Goal: Check status

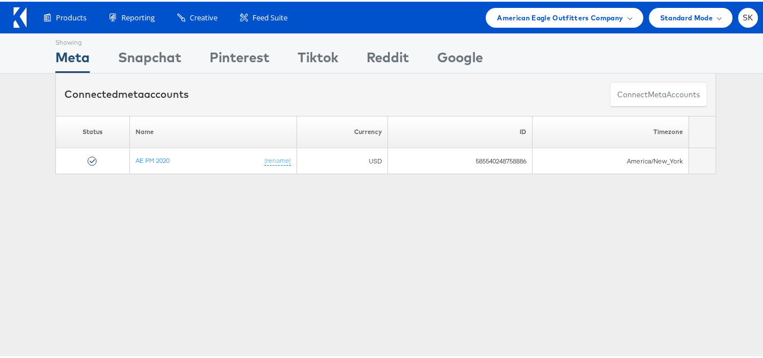
click at [562, 28] on div "Products Product Catalogs Enhance Your Product Catalog, Map Them to Publishers,…" at bounding box center [386, 16] width 772 height 32
click at [557, 16] on span "American Eagle Outfitters Company" at bounding box center [560, 16] width 126 height 12
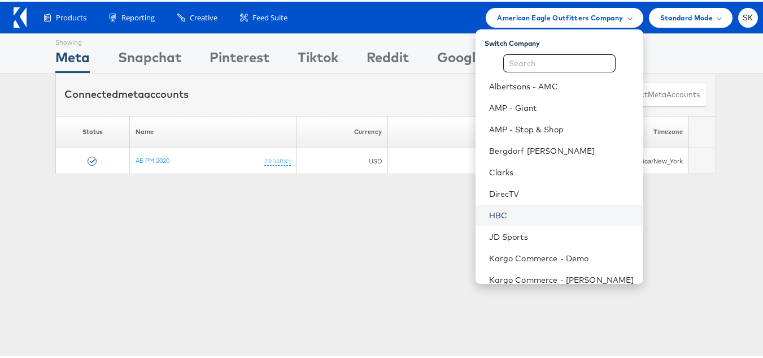
click at [490, 210] on link "HBC" at bounding box center [561, 213] width 145 height 11
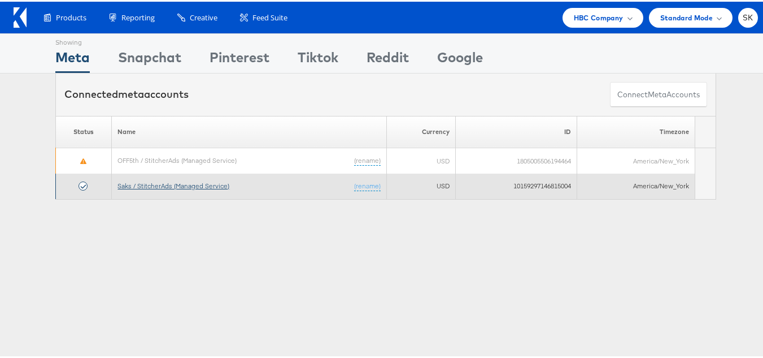
click at [192, 186] on link "Saks / StitcherAds (Managed Service)" at bounding box center [174, 184] width 112 height 8
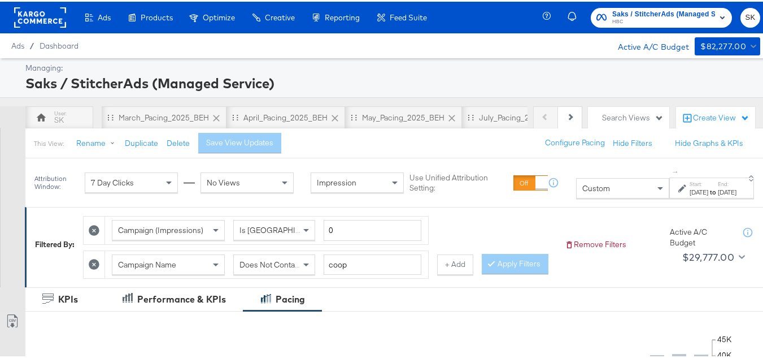
drag, startPoint x: 574, startPoint y: 120, endPoint x: 564, endPoint y: 117, distance: 10.2
click at [574, 120] on div "Previous Next SK March_Pacing_2025_BEH April_Pacing_2025_BEH May_Pacing_2025_BE…" at bounding box center [386, 116] width 772 height 22
click at [563, 117] on button "Next" at bounding box center [570, 116] width 24 height 23
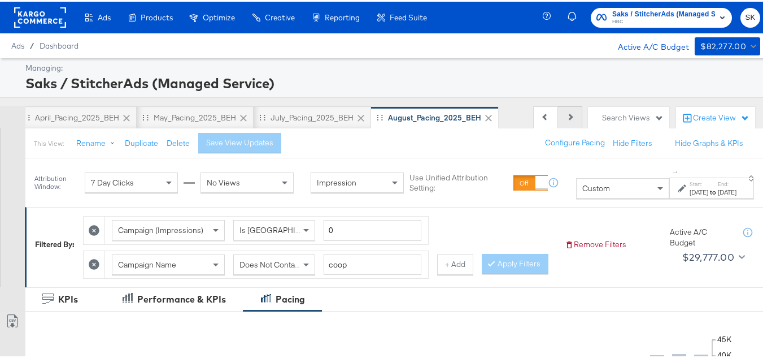
scroll to position [0, 219]
click at [563, 117] on div "Previous Next" at bounding box center [557, 116] width 49 height 23
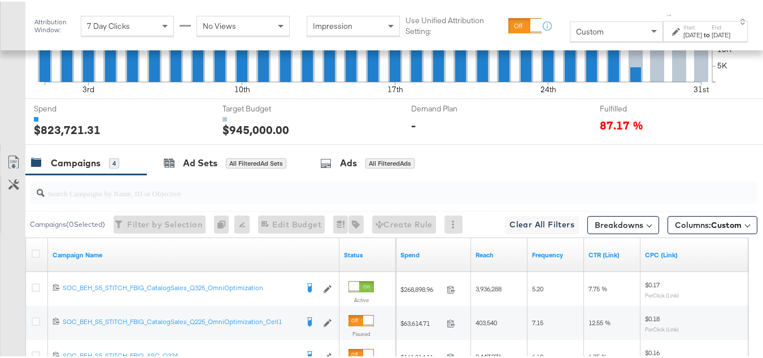
scroll to position [452, 0]
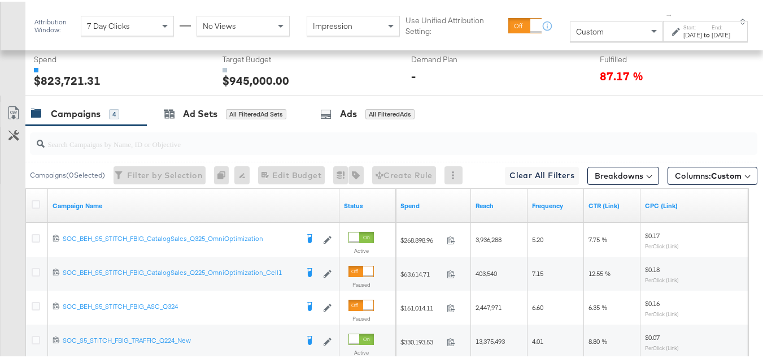
click at [36, 214] on div at bounding box center [37, 204] width 21 height 20
click at [38, 207] on icon at bounding box center [36, 202] width 8 height 8
click at [0, 0] on input "checkbox" at bounding box center [0, 0] width 0 height 0
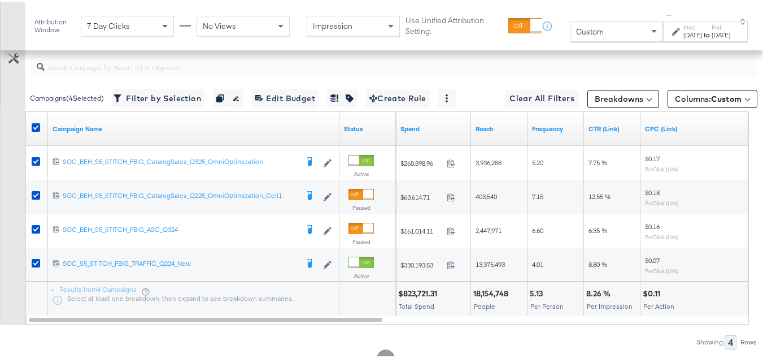
scroll to position [565, 0]
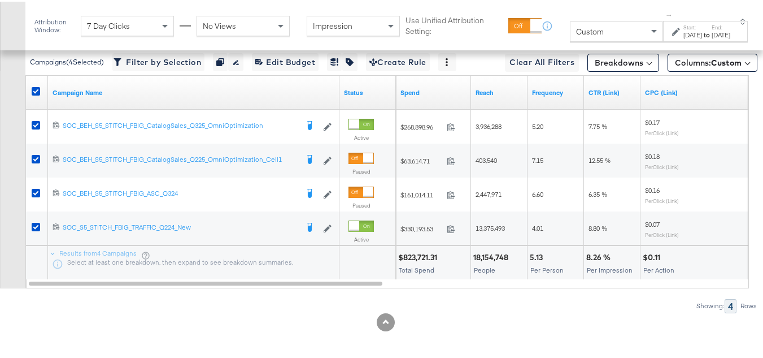
click at [712, 37] on div "[DATE]" at bounding box center [721, 33] width 19 height 9
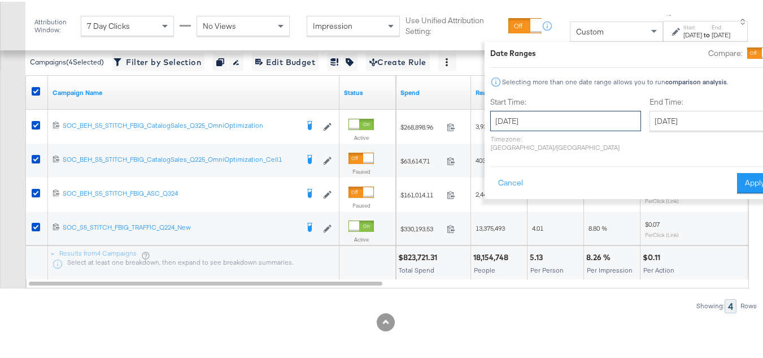
click at [537, 114] on input "[DATE]" at bounding box center [565, 119] width 151 height 20
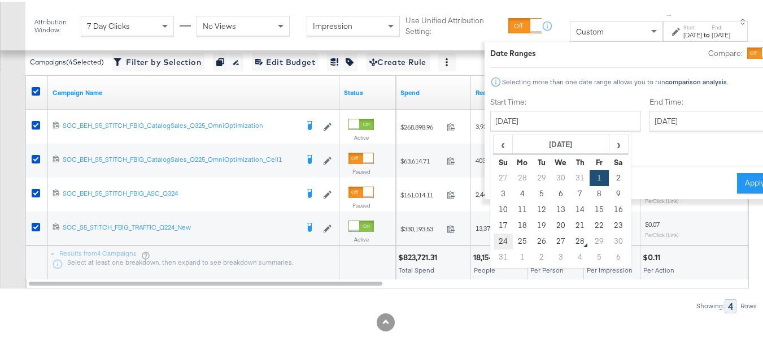
click at [494, 240] on td "24" at bounding box center [503, 240] width 19 height 16
type input "[DATE]"
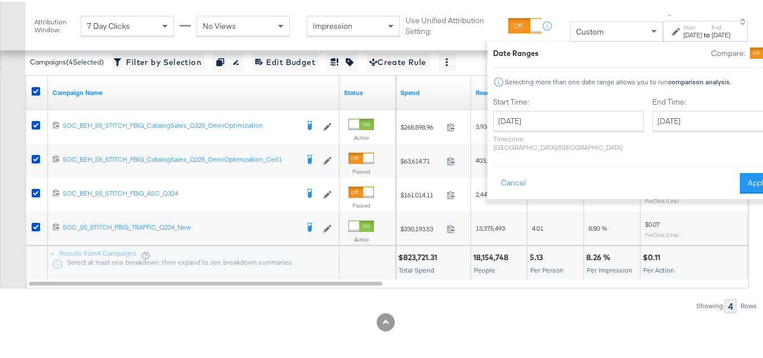
click at [670, 104] on label "End Time:" at bounding box center [714, 100] width 123 height 11
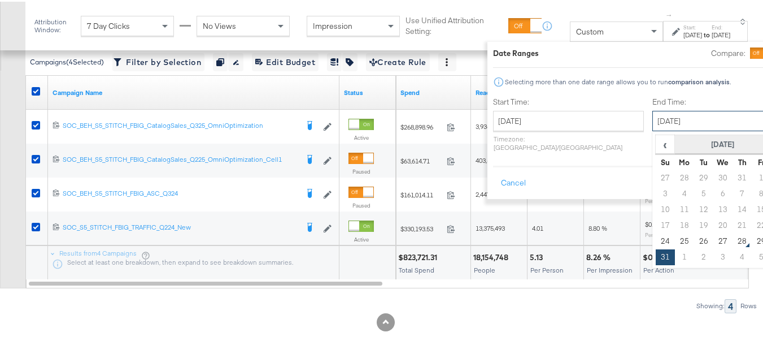
drag, startPoint x: 670, startPoint y: 111, endPoint x: 682, endPoint y: 146, distance: 36.5
click at [670, 112] on input "[DATE]" at bounding box center [712, 119] width 119 height 20
click at [714, 238] on td "27" at bounding box center [723, 240] width 19 height 16
type input "[DATE]"
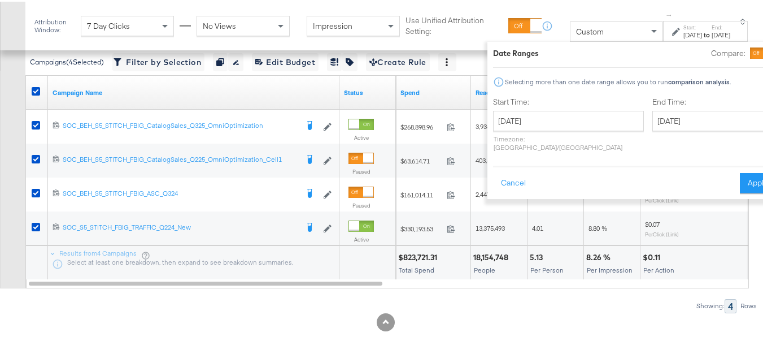
click at [720, 187] on div "Date Ranges Compare: Selecting more than one date range allows you to run compa…" at bounding box center [635, 118] width 294 height 157
click at [740, 172] on button "Apply" at bounding box center [758, 181] width 36 height 20
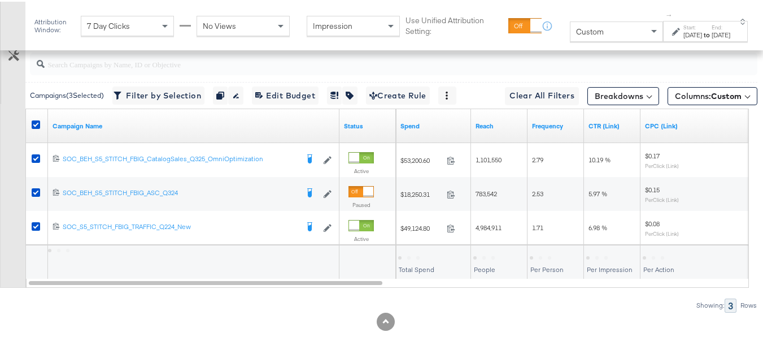
scroll to position [559, 0]
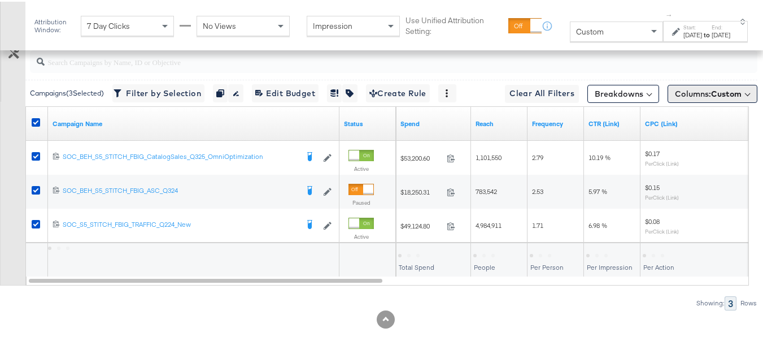
click at [698, 89] on span "Columns: Custom" at bounding box center [708, 91] width 67 height 11
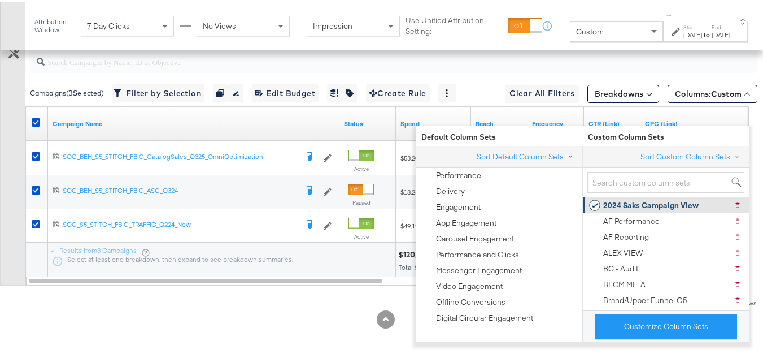
click at [640, 198] on div "2024 Saks Campaign View" at bounding box center [650, 203] width 95 height 11
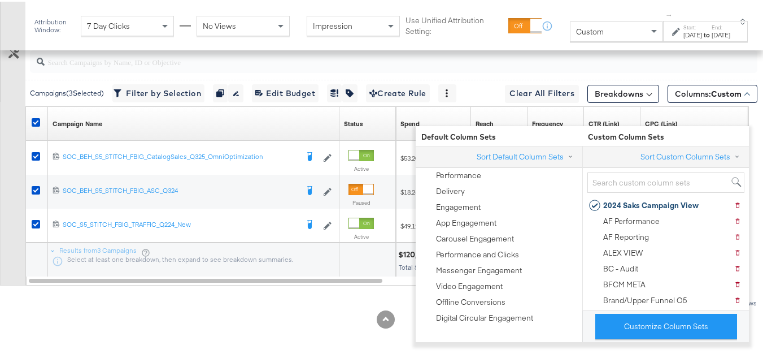
click at [0, 186] on div "Customize KPIs Export as CSV" at bounding box center [12, 151] width 25 height 266
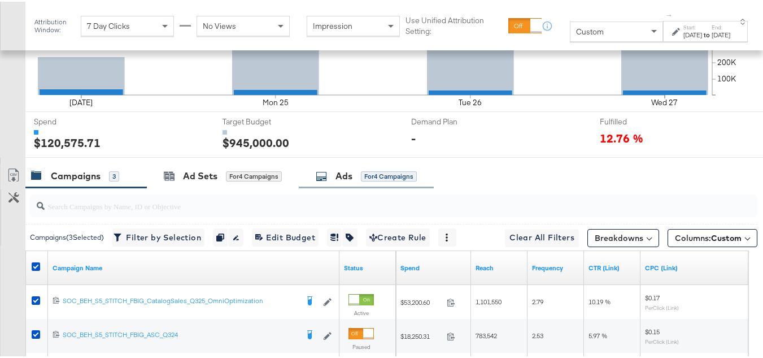
click at [216, 181] on div "Ad Sets" at bounding box center [200, 174] width 34 height 13
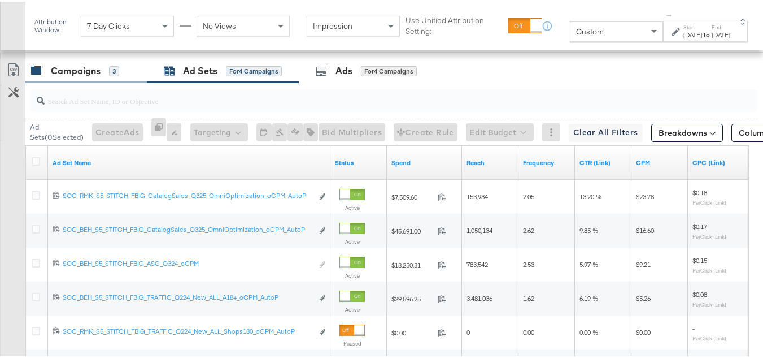
scroll to position [469, 0]
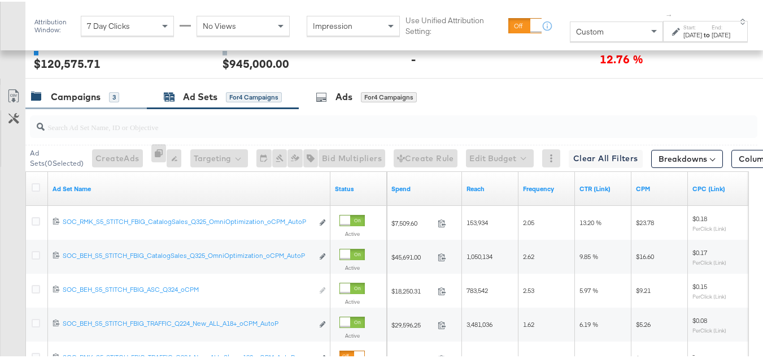
click at [99, 102] on div "Campaigns" at bounding box center [76, 95] width 50 height 13
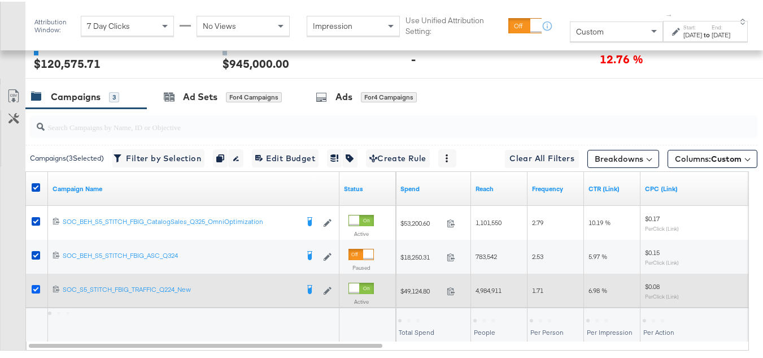
click at [38, 292] on icon at bounding box center [36, 287] width 8 height 8
click at [0, 0] on input "checkbox" at bounding box center [0, 0] width 0 height 0
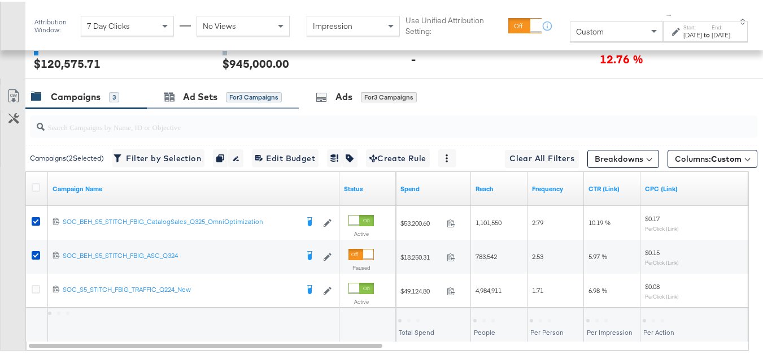
click at [194, 107] on div "Ad Sets for 3 Campaigns" at bounding box center [223, 95] width 152 height 24
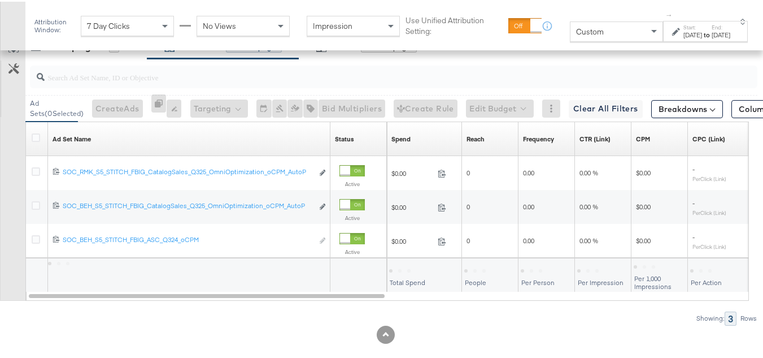
scroll to position [559, 0]
